Goal: Information Seeking & Learning: Check status

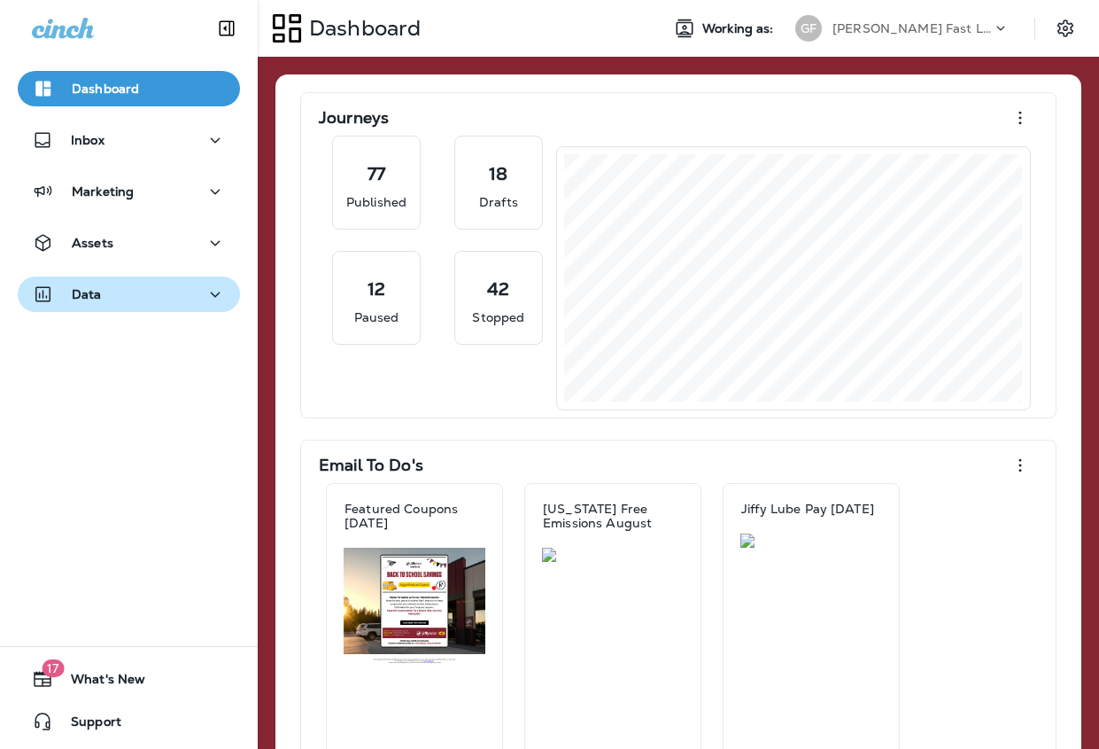
click at [113, 303] on div "Data" at bounding box center [129, 294] width 194 height 22
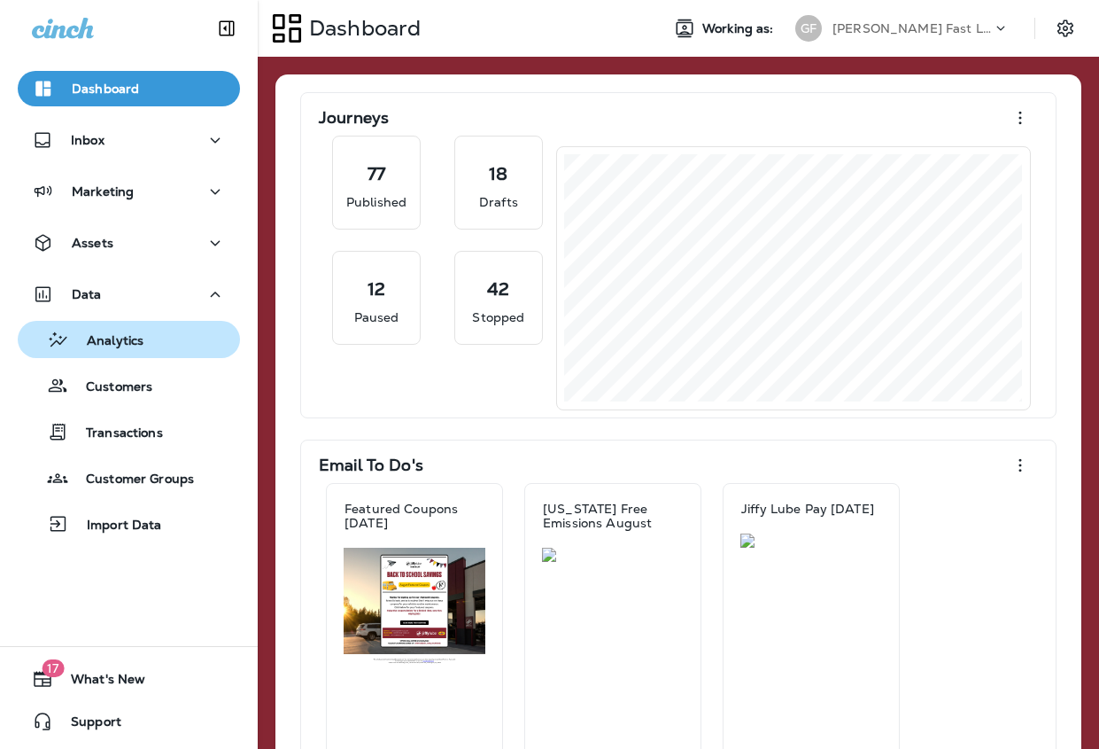
click at [130, 339] on p "Analytics" at bounding box center [106, 341] width 74 height 17
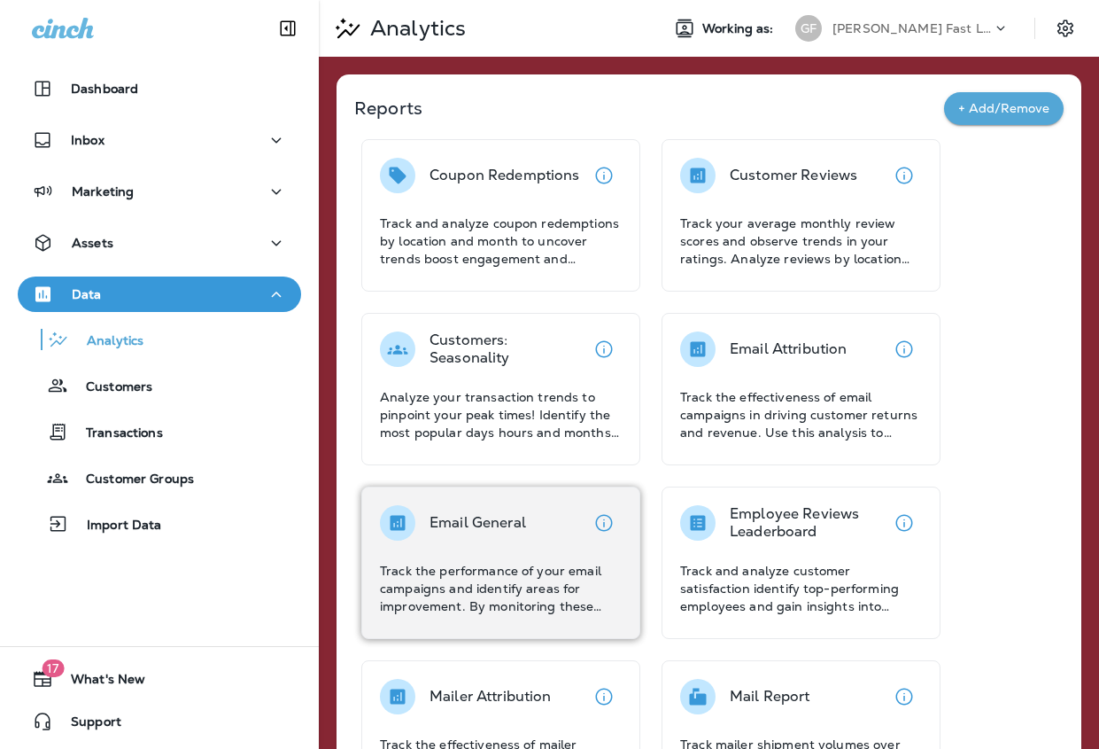
click at [540, 555] on div "Email General Track the performance of your email campaigns and identify areas …" at bounding box center [501, 560] width 242 height 110
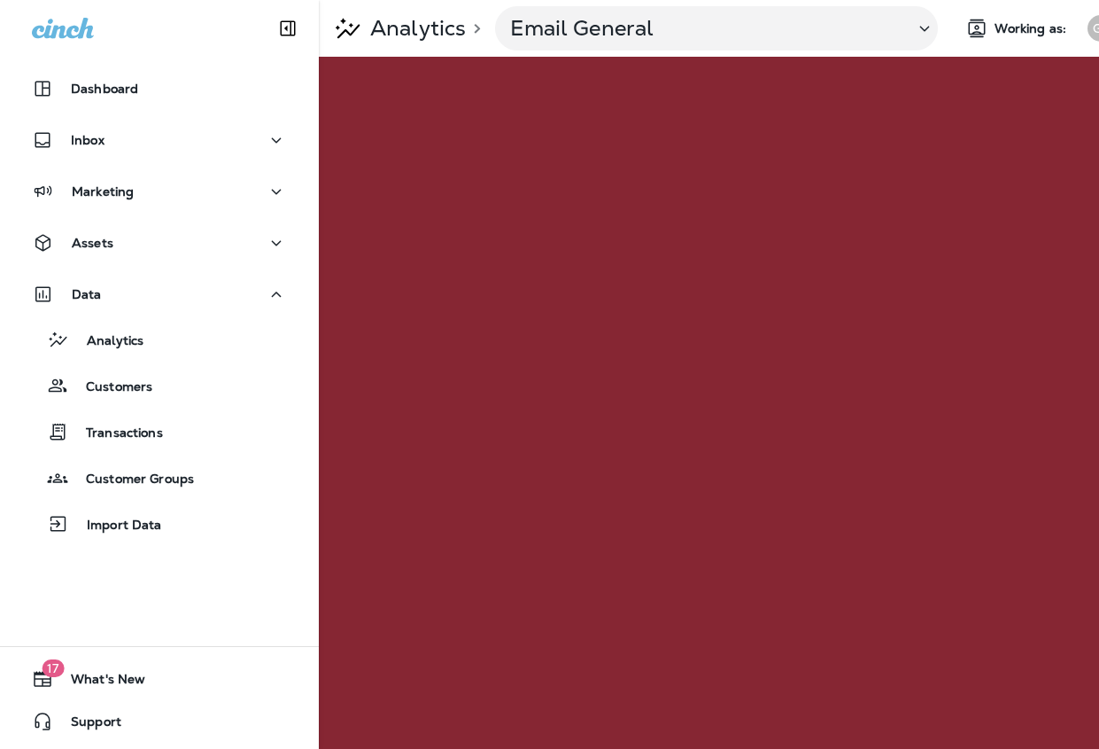
click at [1091, 28] on div "GF" at bounding box center [1101, 28] width 27 height 27
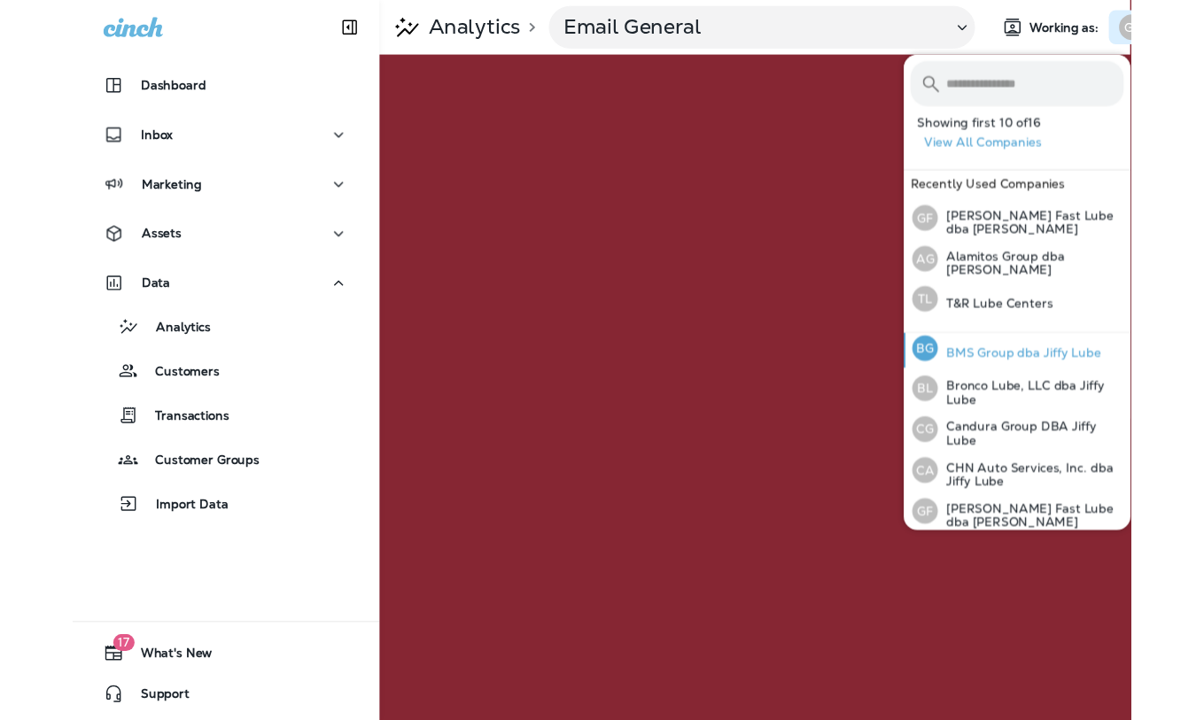
scroll to position [92, 0]
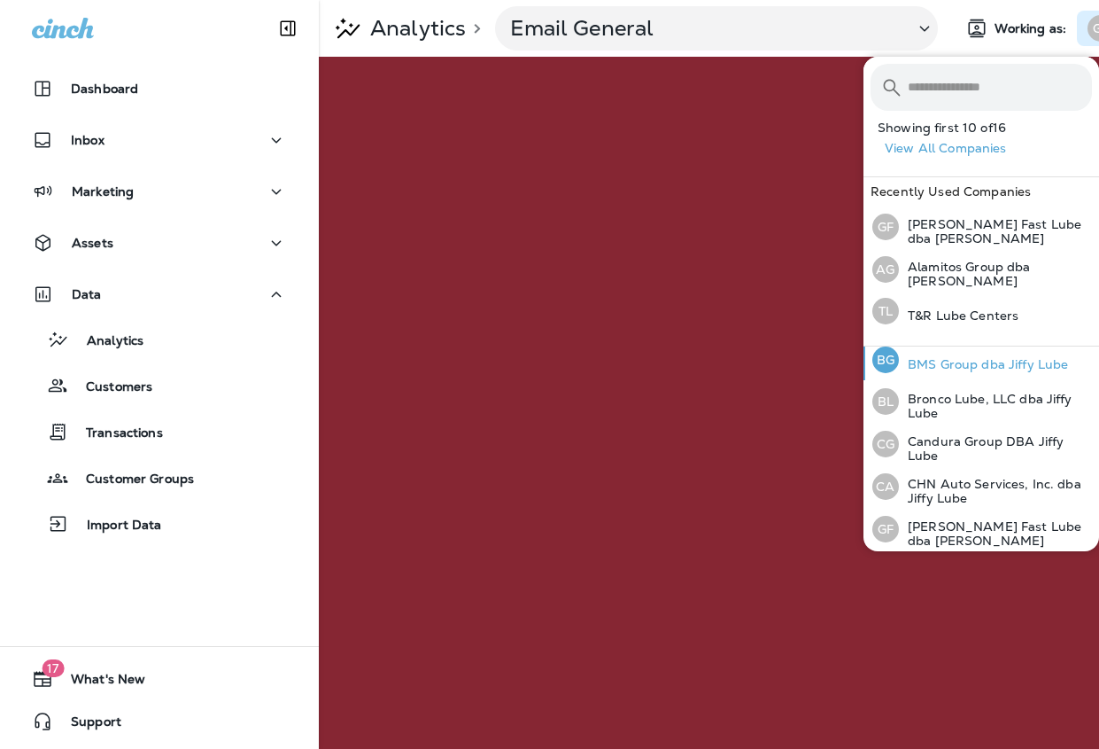
click at [943, 369] on div "BG BMS Group dba Jiffy Lube" at bounding box center [971, 359] width 210 height 41
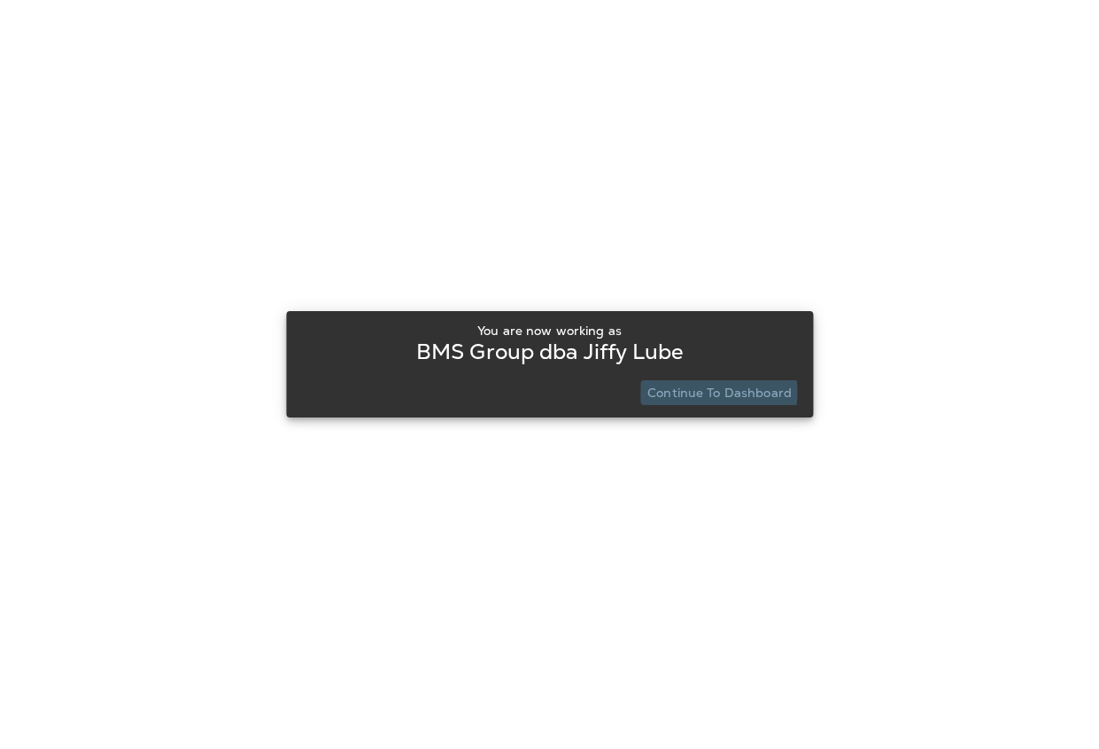
click at [686, 392] on p "Continue to Dashboard" at bounding box center [720, 392] width 144 height 14
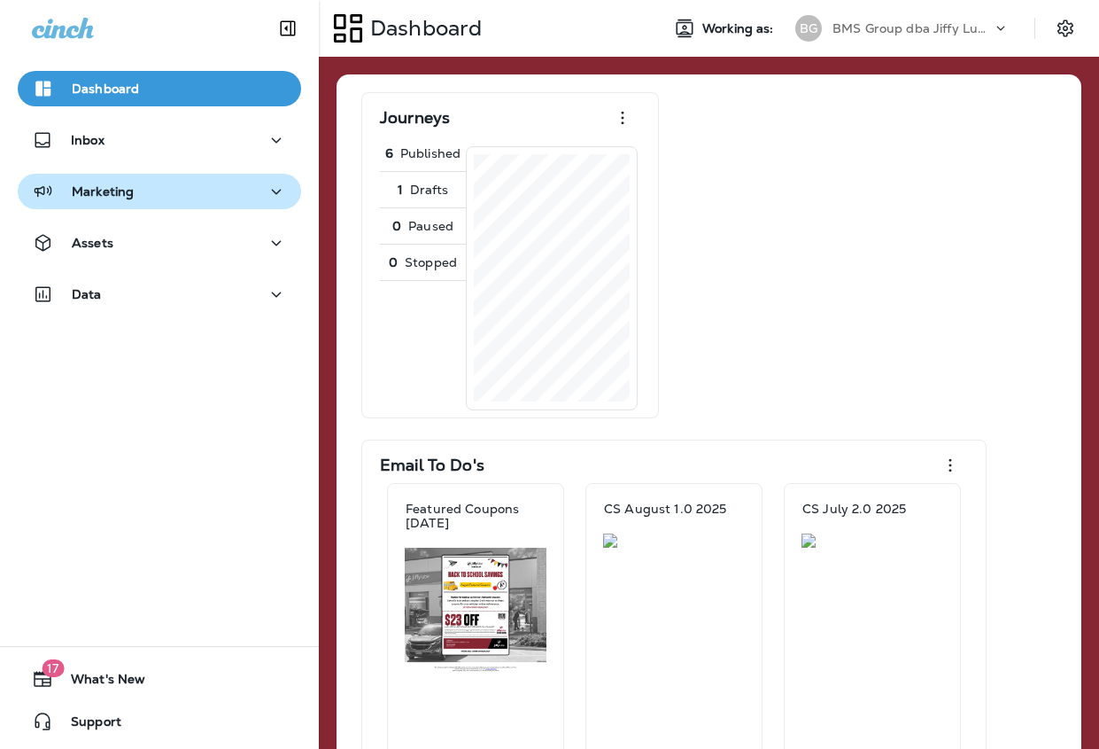
click at [142, 208] on button "Marketing" at bounding box center [159, 191] width 283 height 35
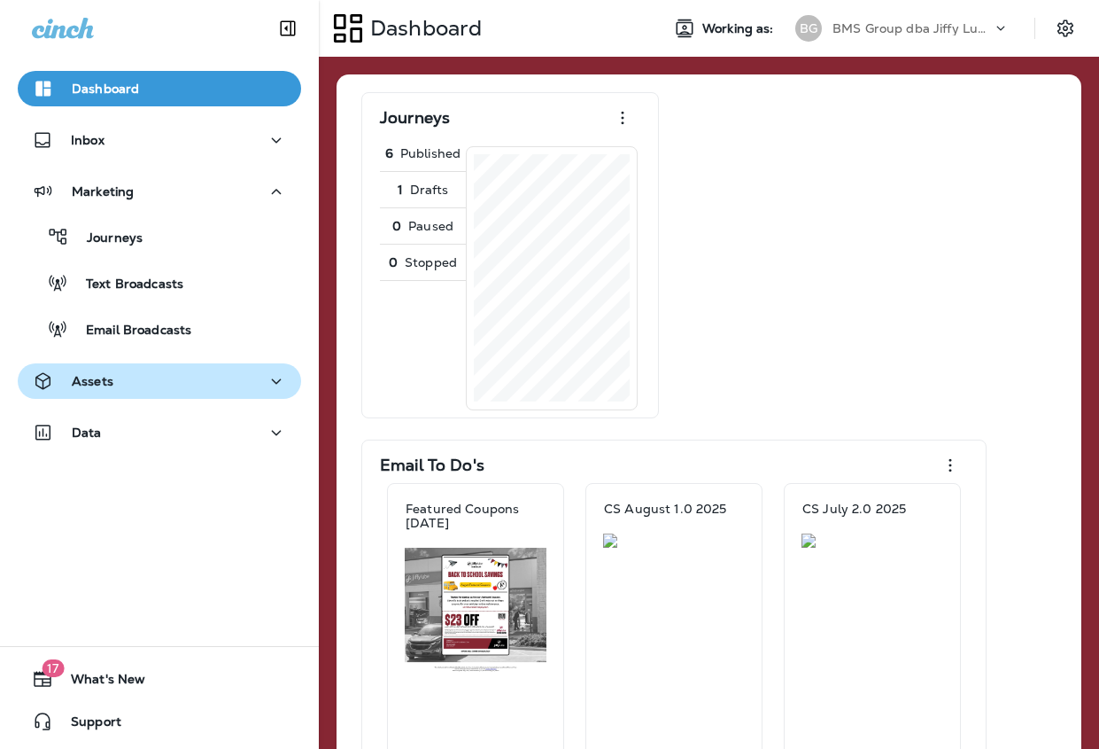
click at [132, 371] on div "Assets" at bounding box center [159, 381] width 255 height 22
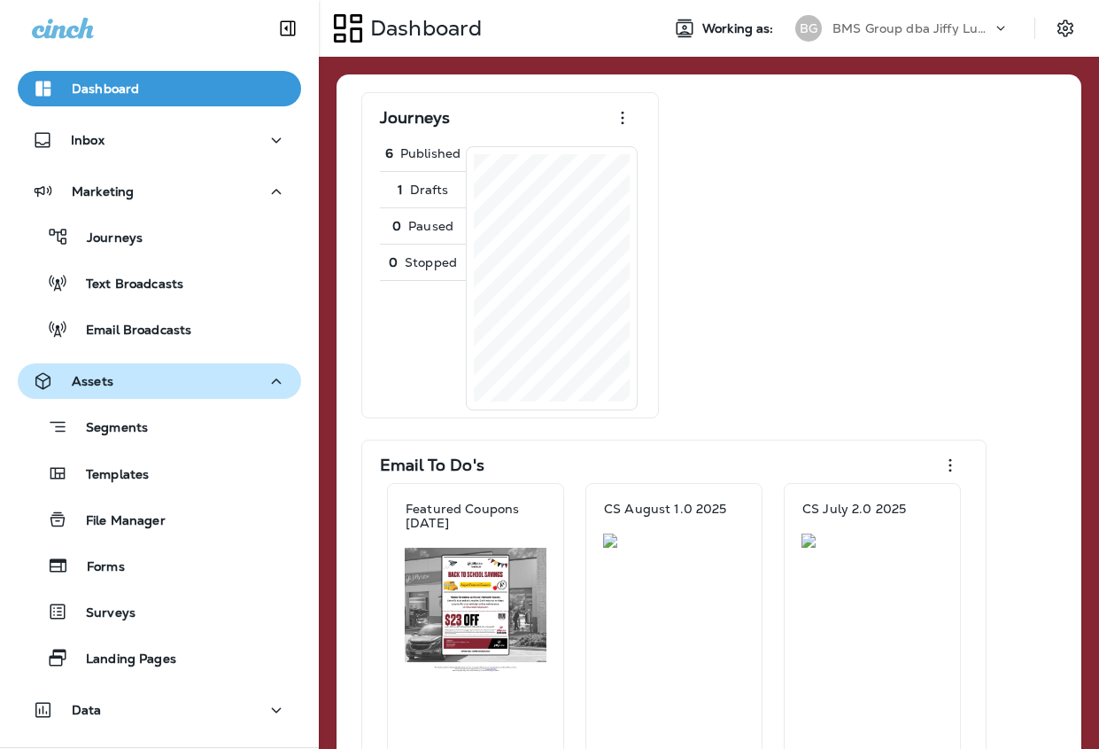
click at [97, 369] on button "Assets" at bounding box center [159, 380] width 283 height 35
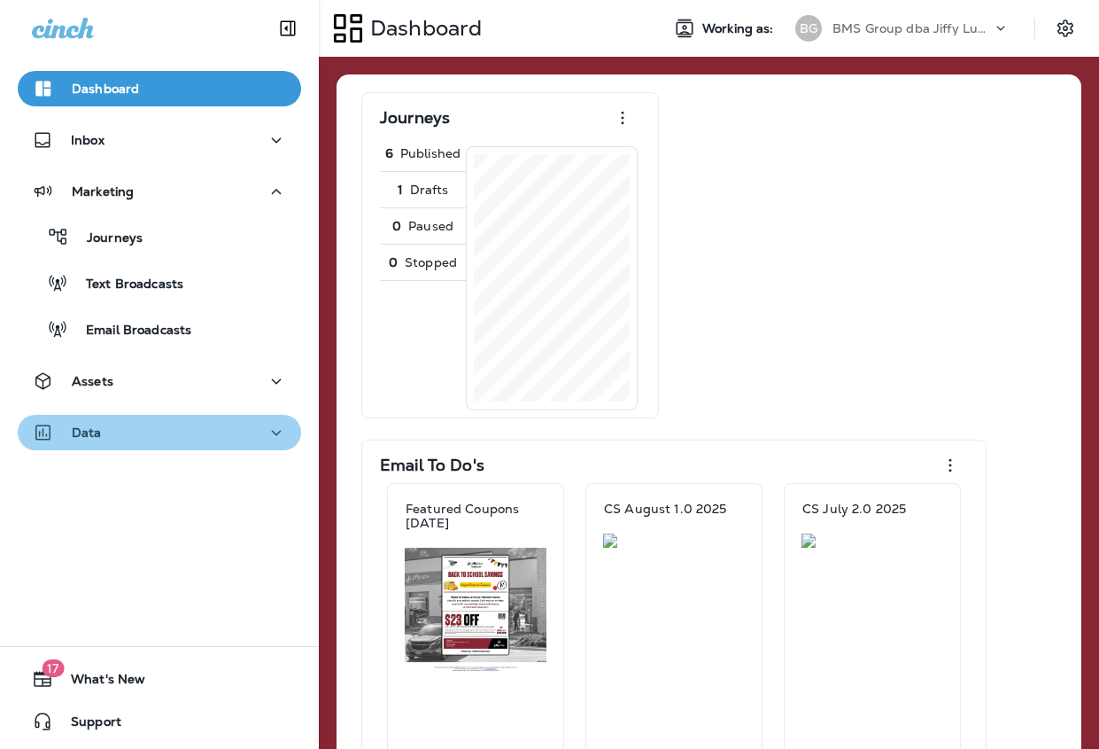
click at [97, 425] on p "Data" at bounding box center [87, 432] width 30 height 14
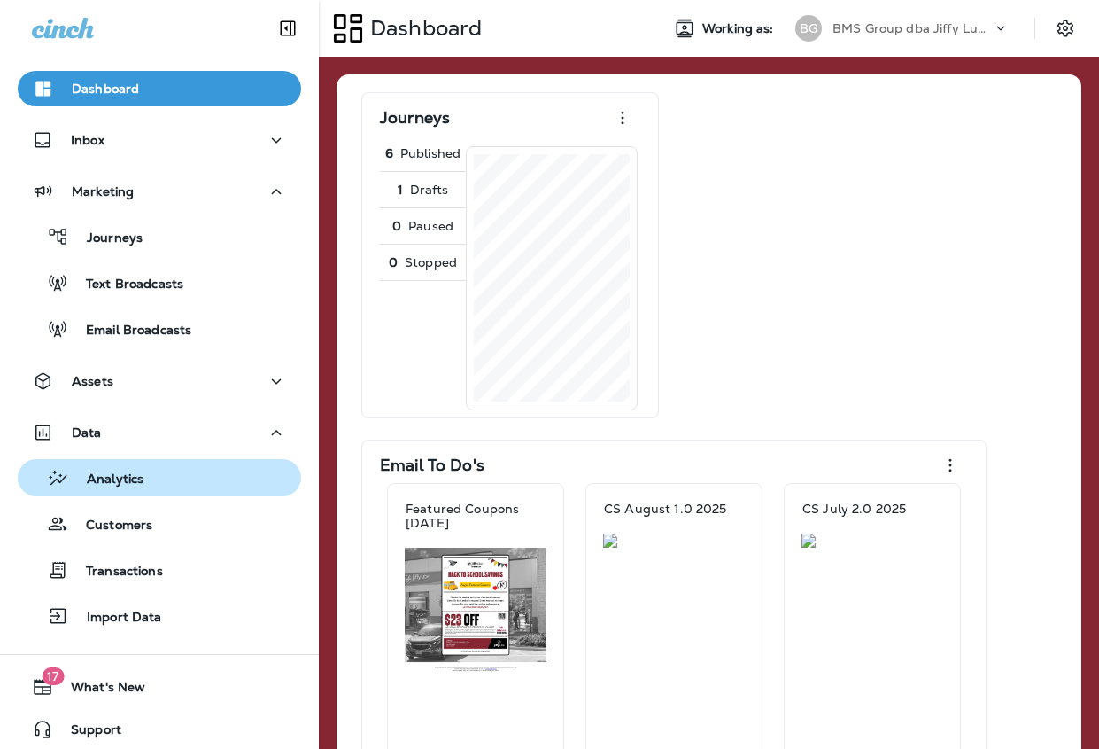
click at [105, 461] on button "Analytics" at bounding box center [159, 477] width 283 height 37
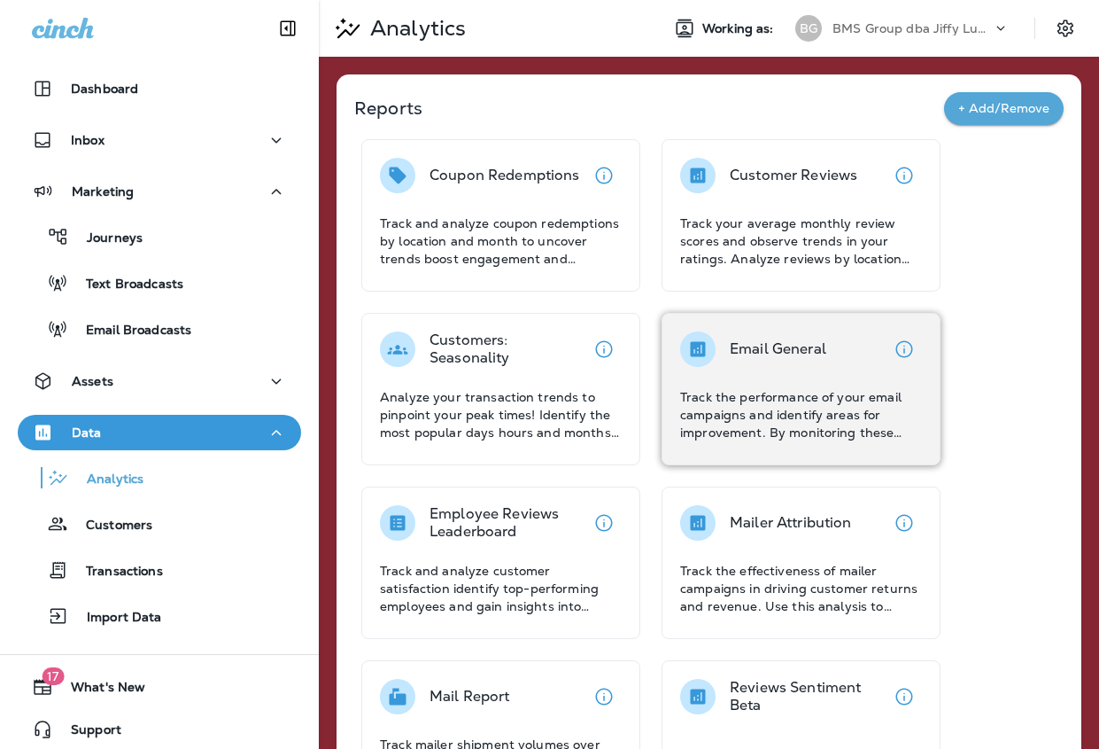
click at [795, 331] on div "Email General" at bounding box center [778, 348] width 97 height 35
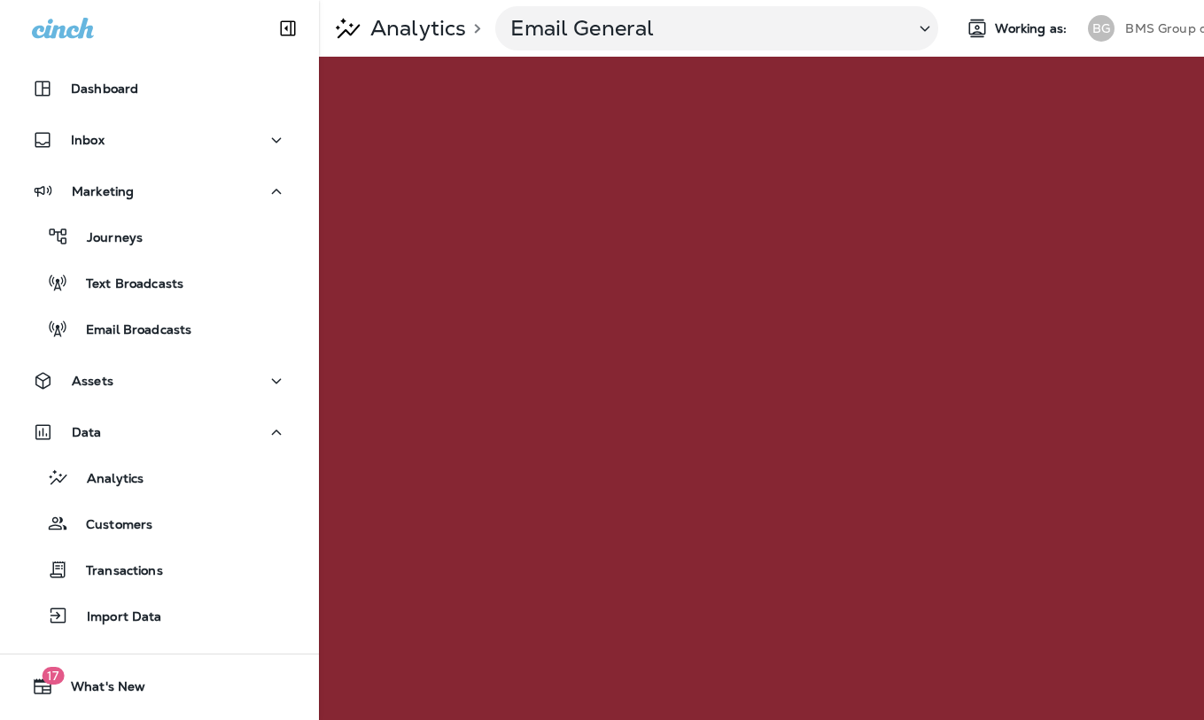
click at [1099, 27] on div "BG" at bounding box center [1101, 28] width 27 height 27
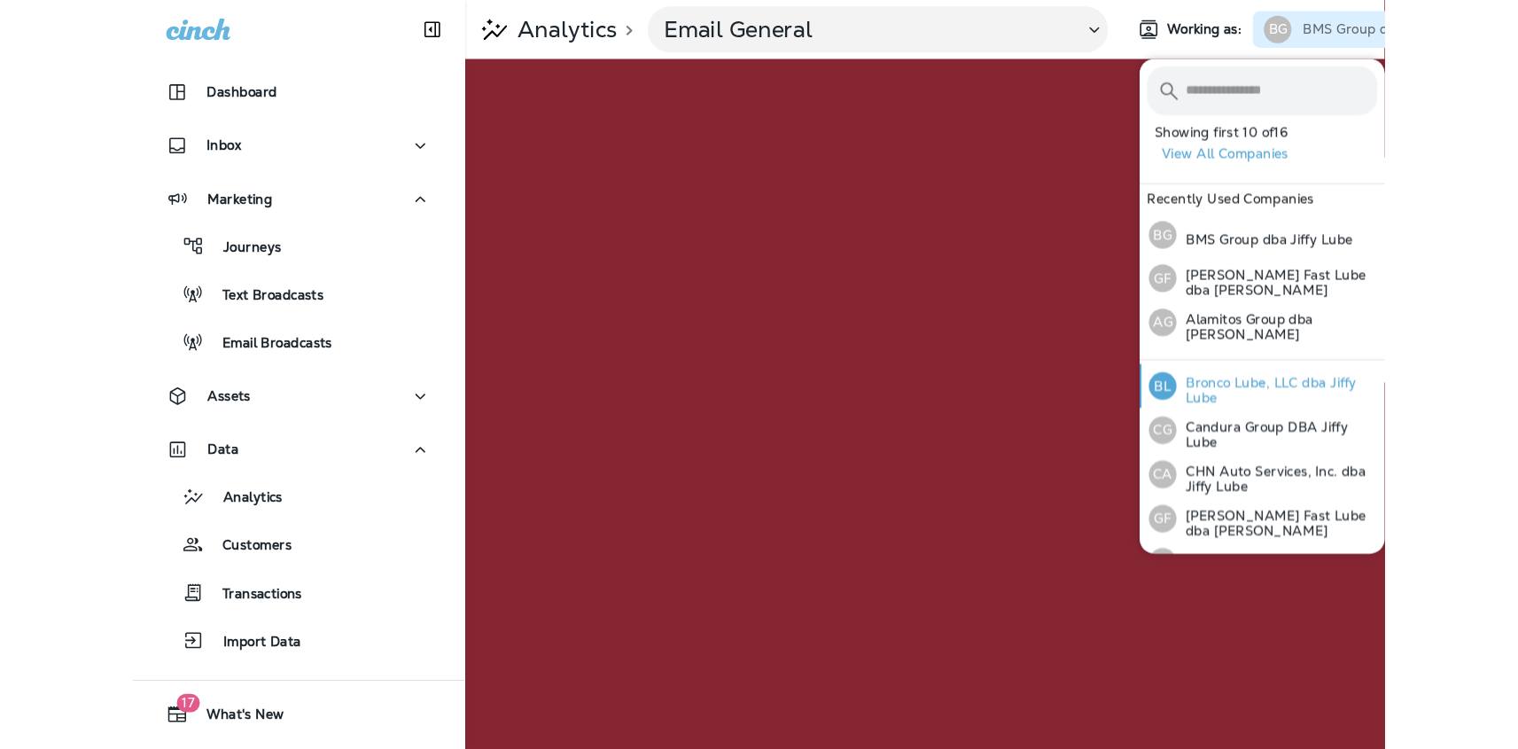
scroll to position [137, 0]
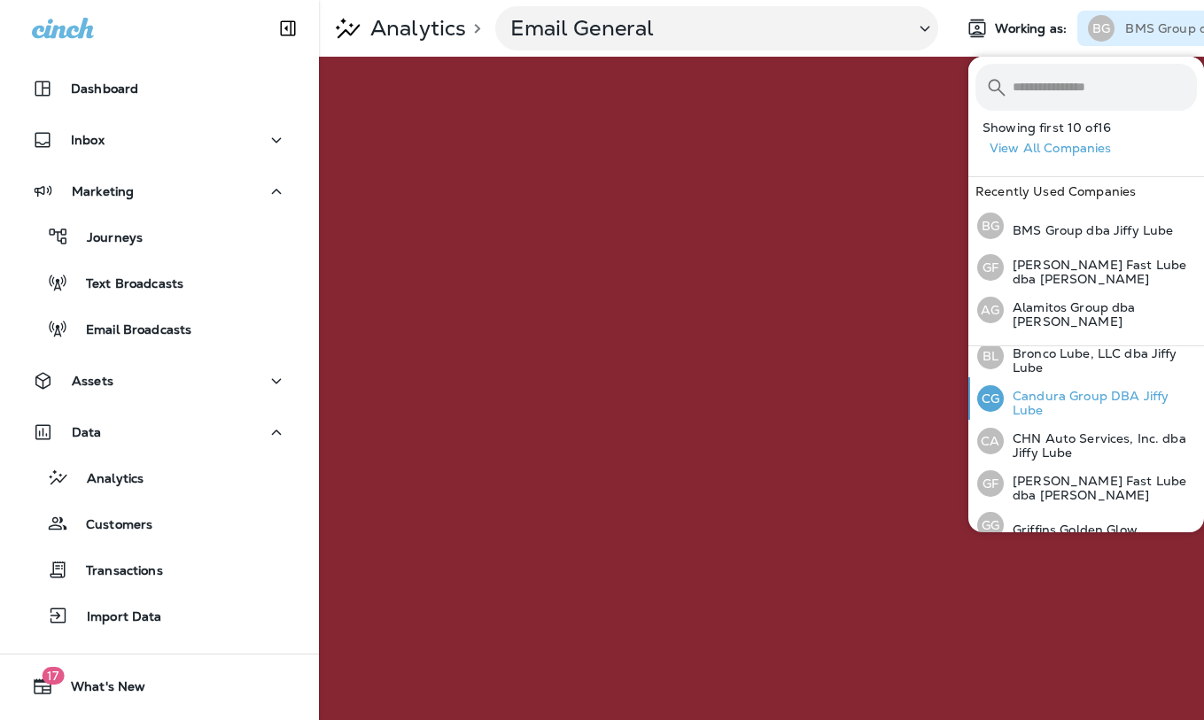
click at [1053, 398] on p "Candura Group DBA Jiffy Lube" at bounding box center [1100, 403] width 193 height 28
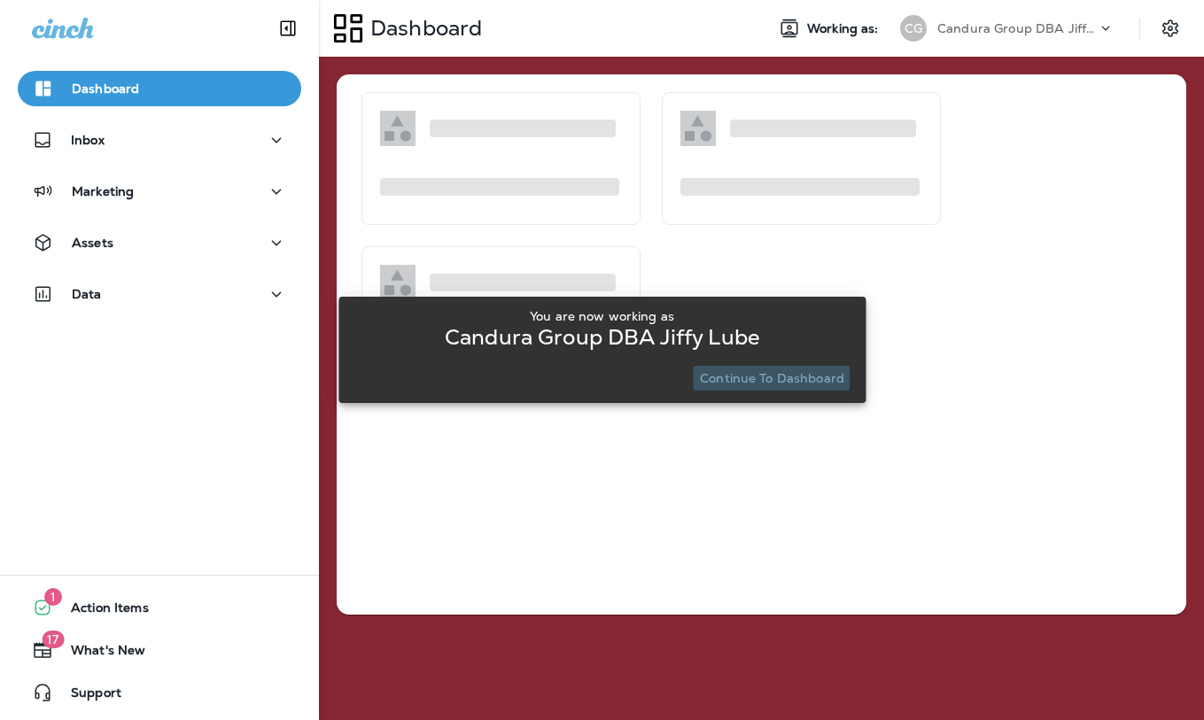
click at [726, 377] on p "Continue to Dashboard" at bounding box center [772, 378] width 144 height 14
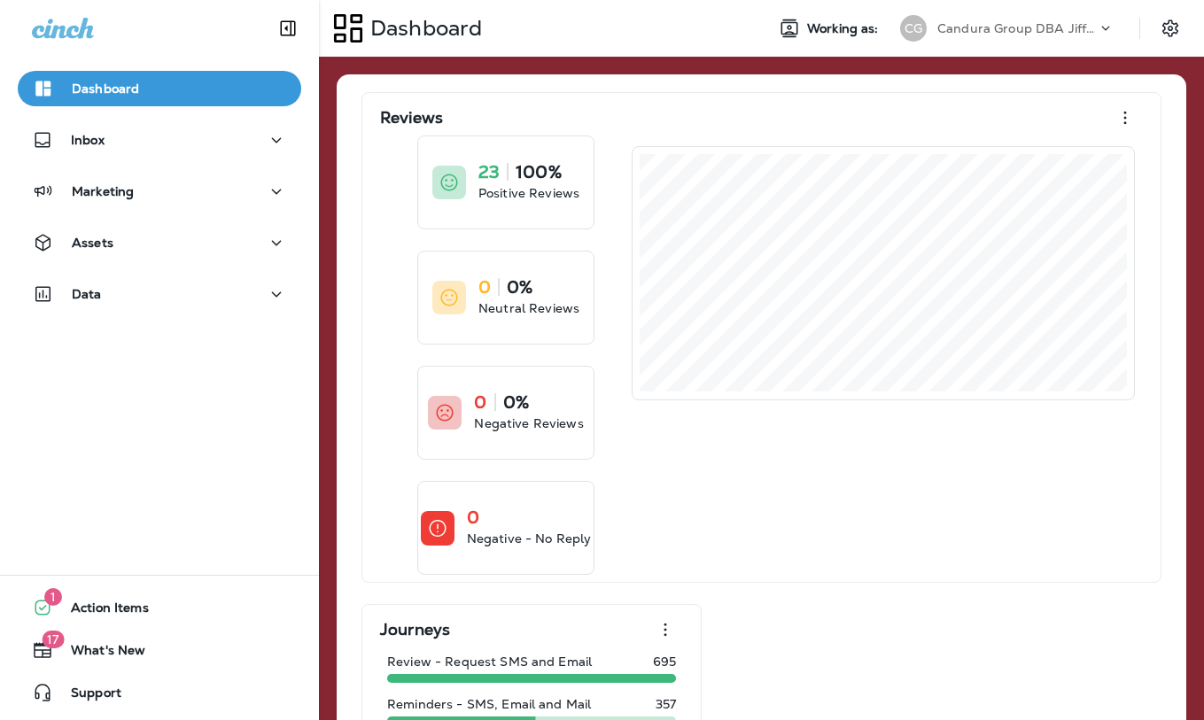
click at [189, 276] on div "Dashboard Inbox Marketing Assets Data" at bounding box center [159, 194] width 319 height 283
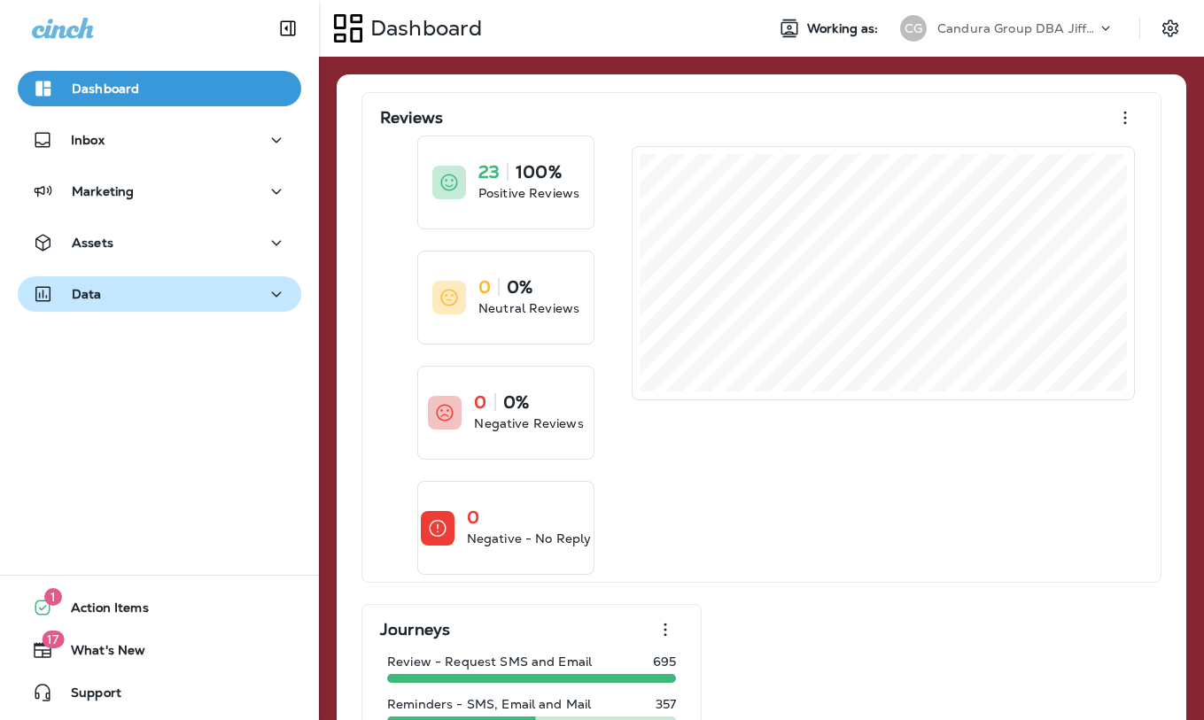
click at [185, 298] on div "Data" at bounding box center [159, 294] width 255 height 22
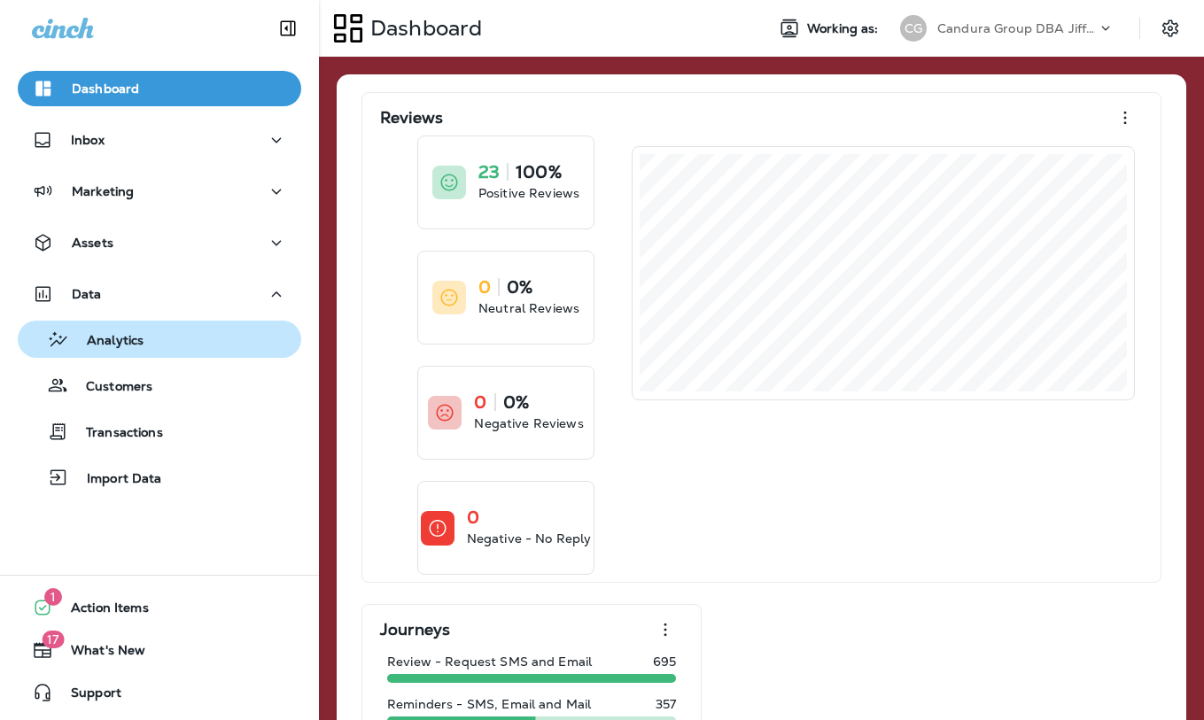
click at [168, 339] on div "Analytics" at bounding box center [159, 339] width 269 height 27
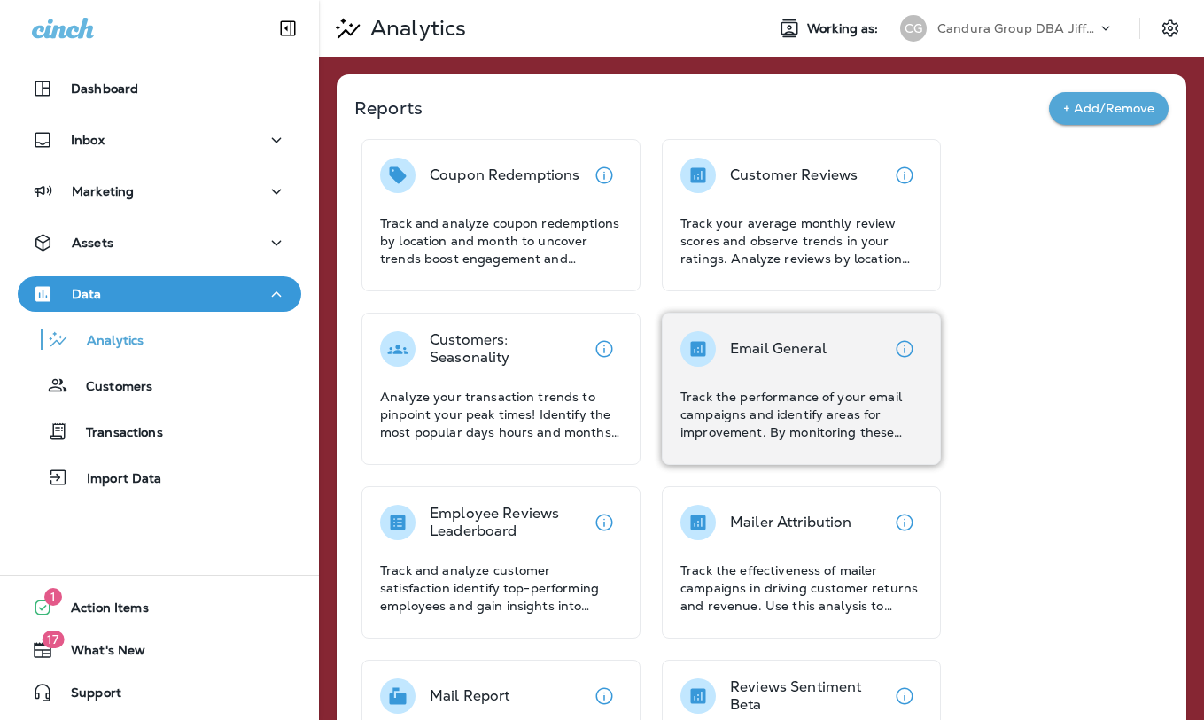
click at [750, 363] on div "Email General" at bounding box center [778, 348] width 97 height 35
